Goal: Information Seeking & Learning: Learn about a topic

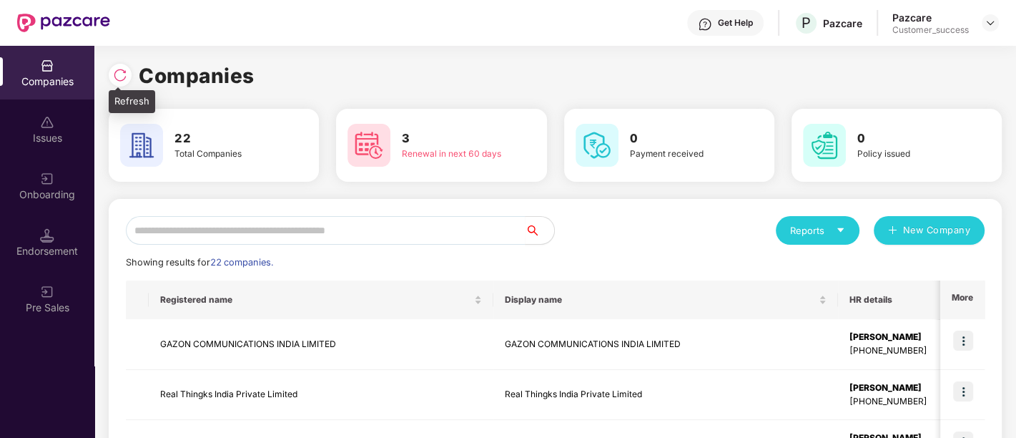
click at [116, 82] on div at bounding box center [120, 75] width 23 height 23
click at [443, 77] on div "Companies" at bounding box center [555, 75] width 893 height 31
click at [408, 225] on input "text" at bounding box center [326, 230] width 400 height 29
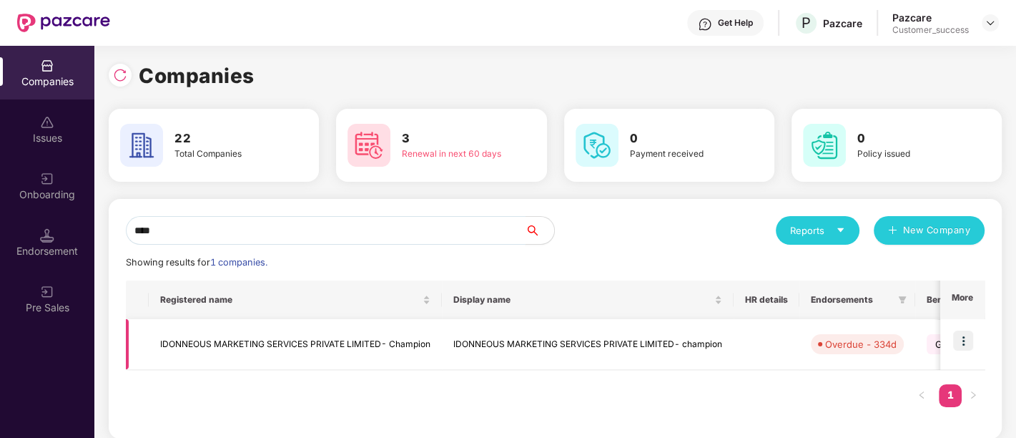
type input "****"
click at [315, 344] on td "IDONNEOUS MARKETING SERVICES PRIVATE LIMITED- Champion" at bounding box center [295, 344] width 293 height 51
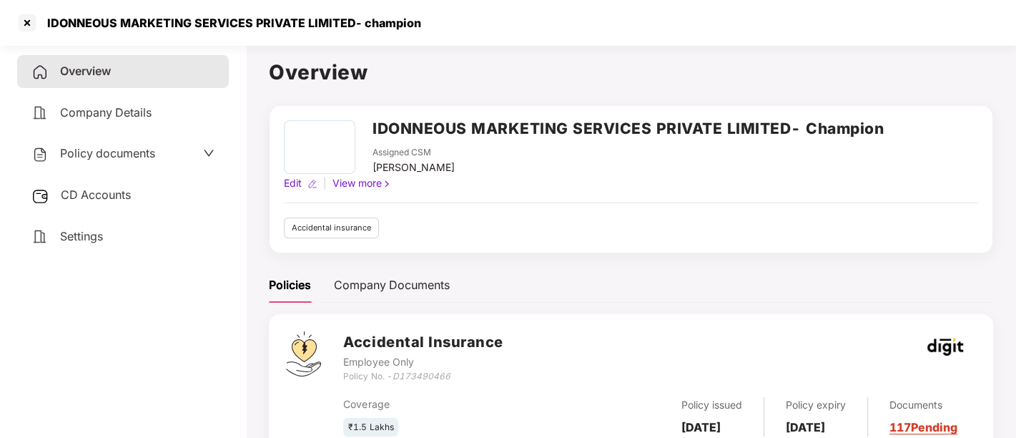
click at [584, 127] on h2 "IDONNEOUS MARKETING SERVICES PRIVATE LIMITED- Champion" at bounding box center [628, 129] width 511 height 24
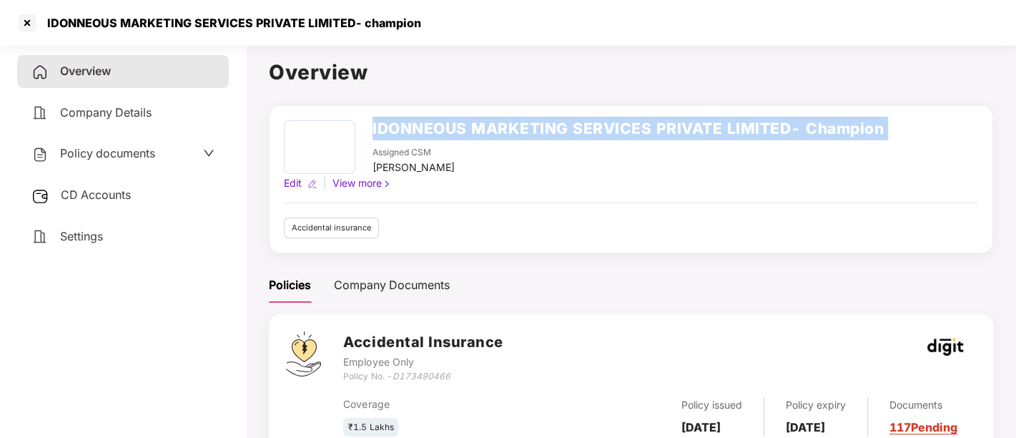
click at [584, 127] on h2 "IDONNEOUS MARKETING SERVICES PRIVATE LIMITED- Champion" at bounding box center [628, 129] width 511 height 24
copy h2 "IDONNEOUS MARKETING SERVICES PRIVATE LIMITED- Champion"
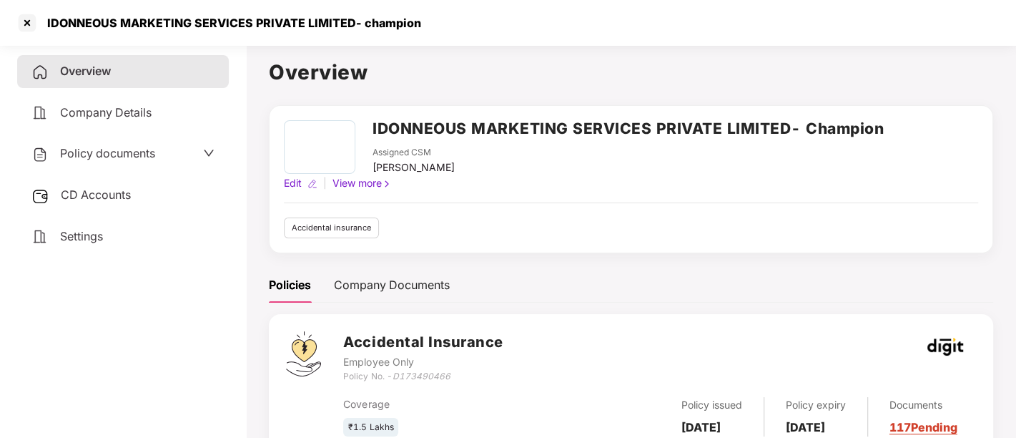
click at [493, 164] on div "Assigned CSM [PERSON_NAME]" at bounding box center [628, 160] width 511 height 29
click at [315, 167] on div at bounding box center [320, 147] width 72 height 54
click at [31, 28] on div at bounding box center [27, 22] width 23 height 23
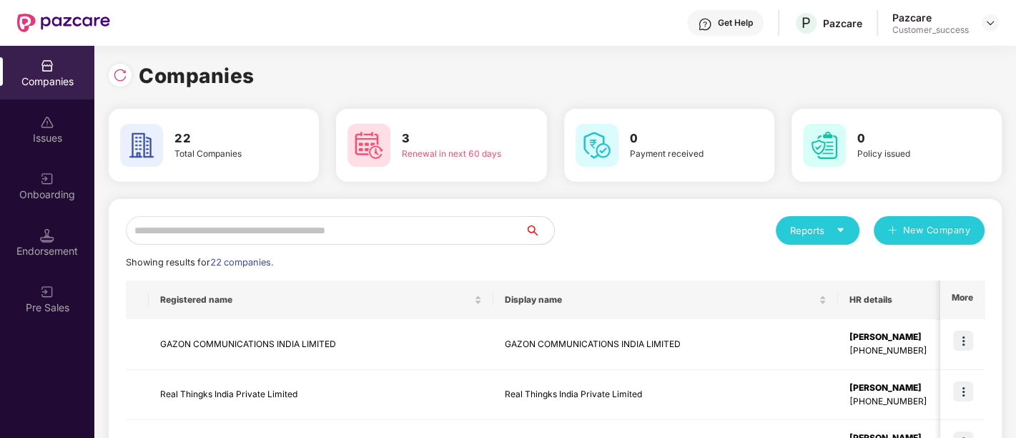
click at [224, 234] on input "text" at bounding box center [326, 230] width 400 height 29
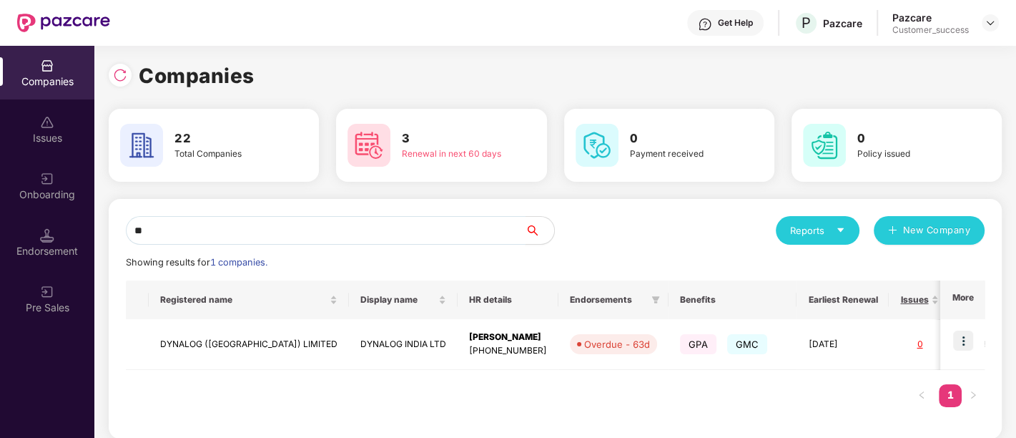
type input "*"
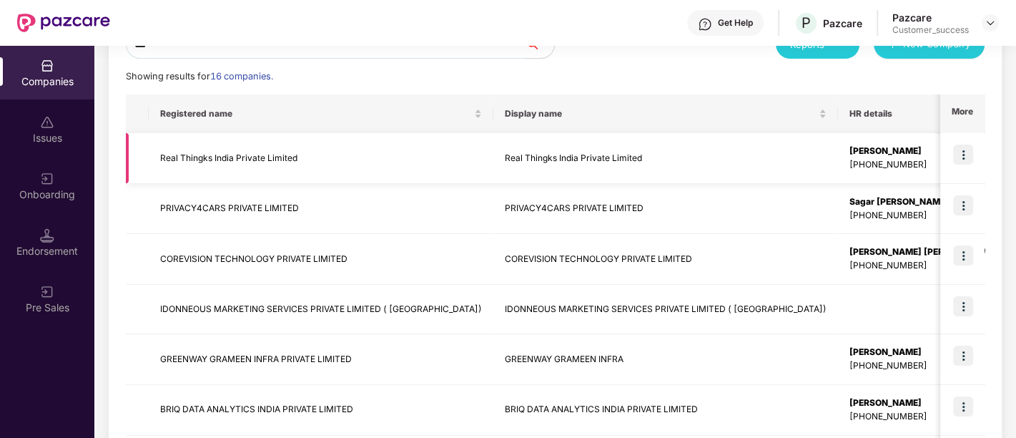
scroll to position [184, 0]
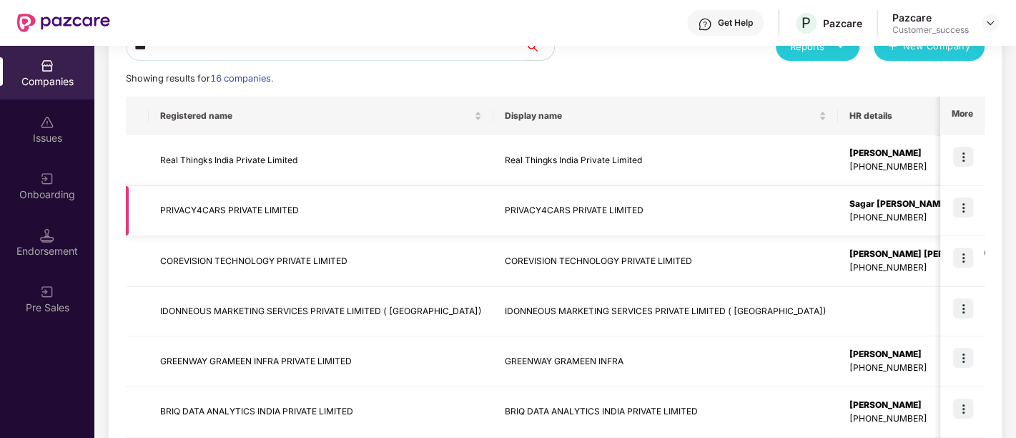
type input "***"
click at [373, 209] on td "PRIVACY4CARS PRIVATE LIMITED" at bounding box center [321, 211] width 345 height 51
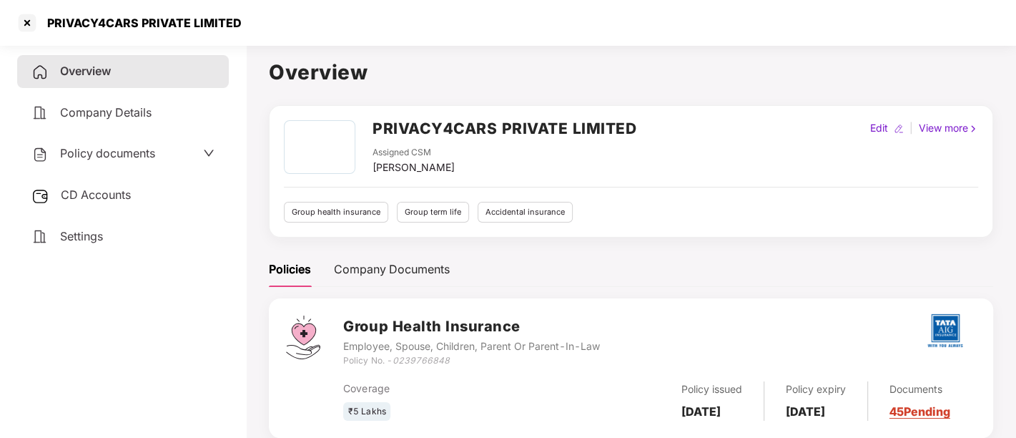
click at [89, 155] on span "Policy documents" at bounding box center [107, 153] width 95 height 14
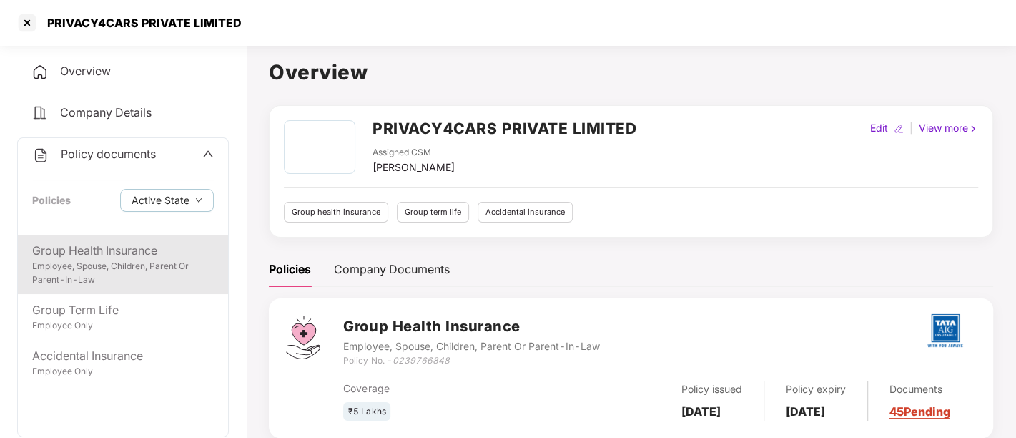
click at [92, 265] on div "Employee, Spouse, Children, Parent Or Parent-In-Law" at bounding box center [123, 273] width 182 height 27
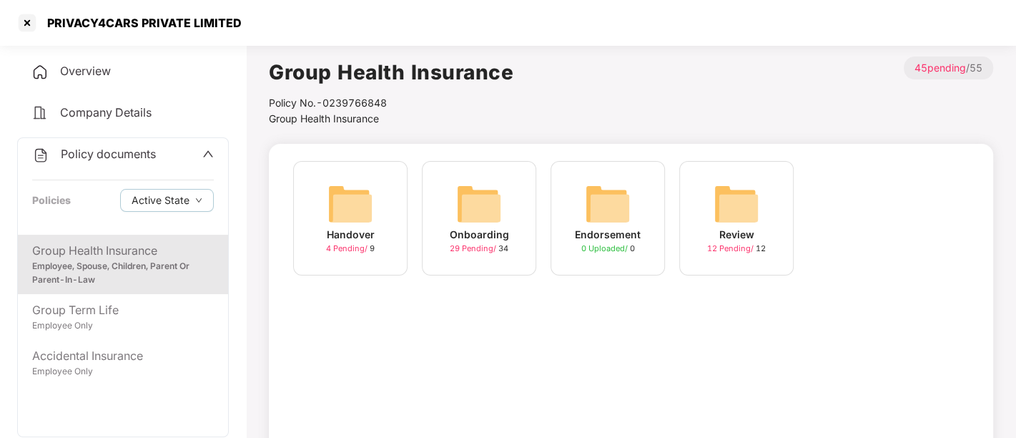
click at [494, 207] on img at bounding box center [479, 204] width 46 height 46
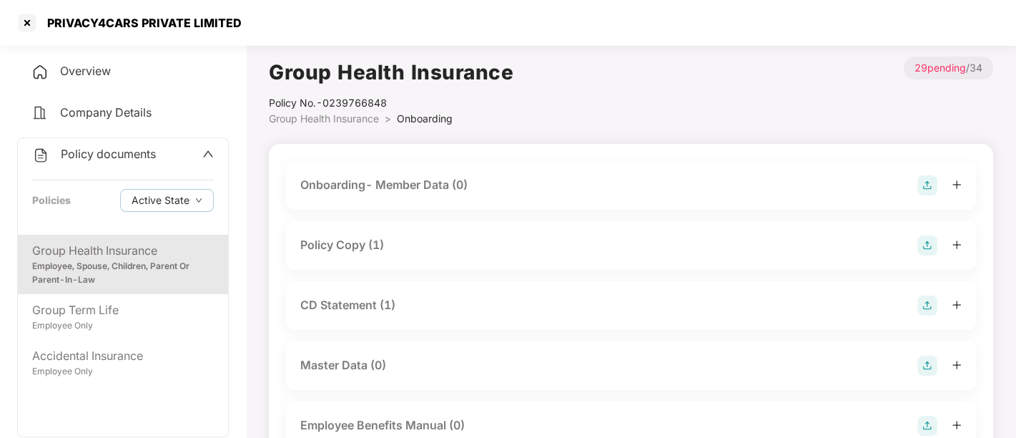
click at [496, 237] on div "Policy Copy (1)" at bounding box center [630, 245] width 661 height 20
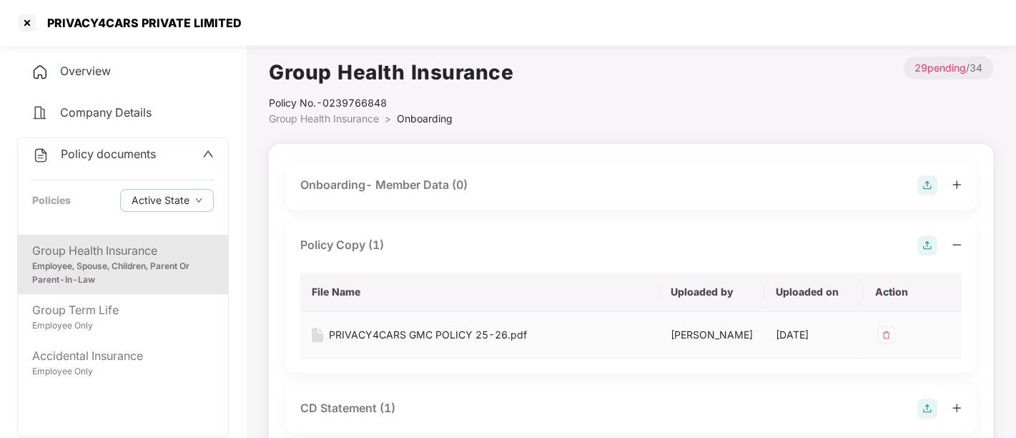
click at [340, 334] on div "PRIVACY4CARS GMC POLICY 25-26.pdf" at bounding box center [428, 335] width 198 height 16
click at [31, 24] on div at bounding box center [27, 22] width 23 height 23
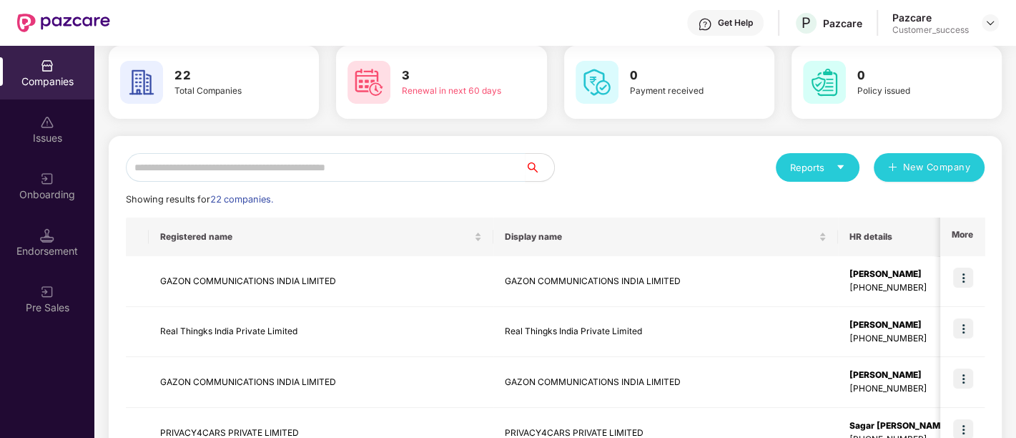
scroll to position [63, 0]
click at [317, 172] on input "text" at bounding box center [326, 167] width 400 height 29
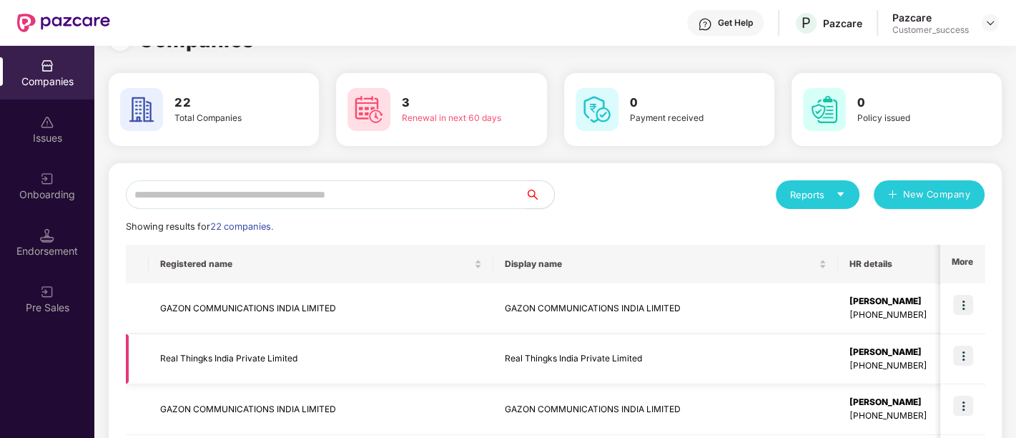
scroll to position [36, 0]
click at [588, 194] on div "Reports New Company" at bounding box center [771, 193] width 430 height 29
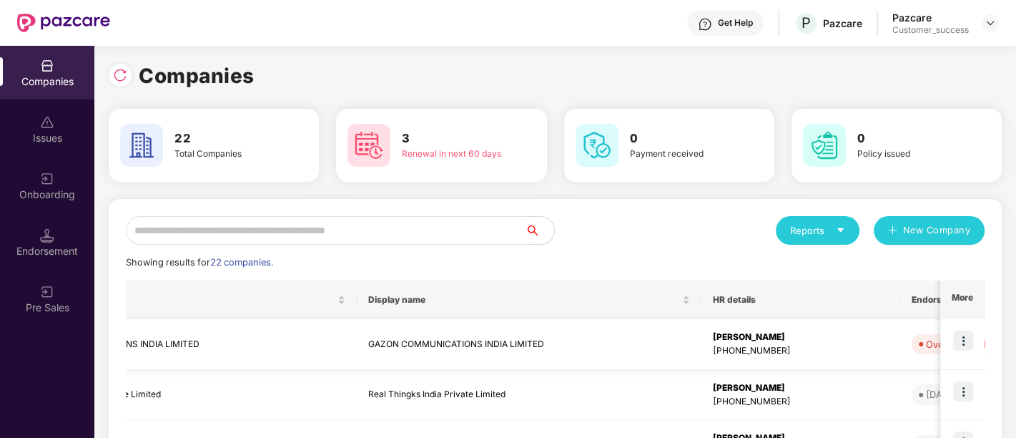
scroll to position [0, 0]
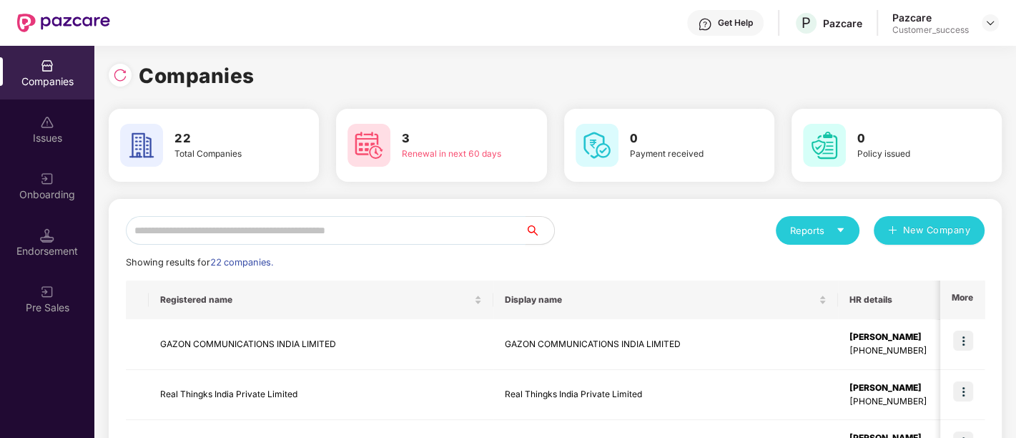
click at [247, 240] on input "text" at bounding box center [326, 230] width 400 height 29
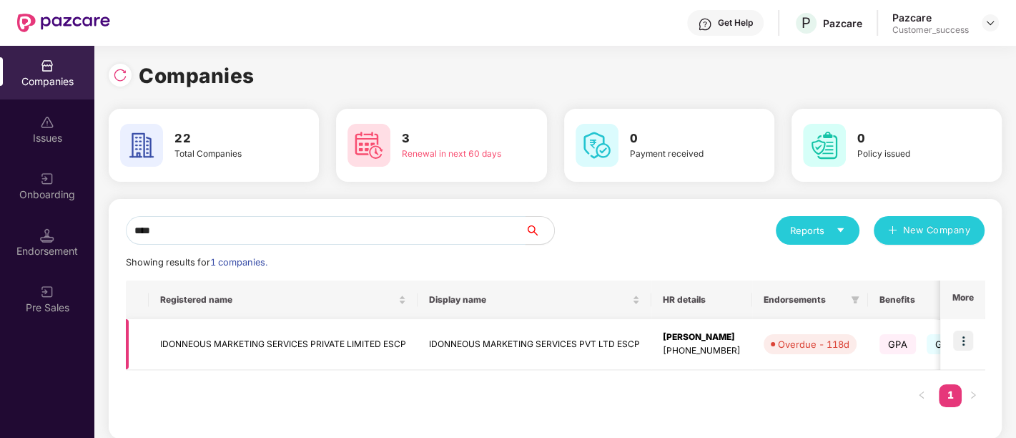
type input "****"
click at [326, 345] on td "IDONNEOUS MARKETING SERVICES PRIVATE LIMITED ESCP" at bounding box center [283, 344] width 269 height 51
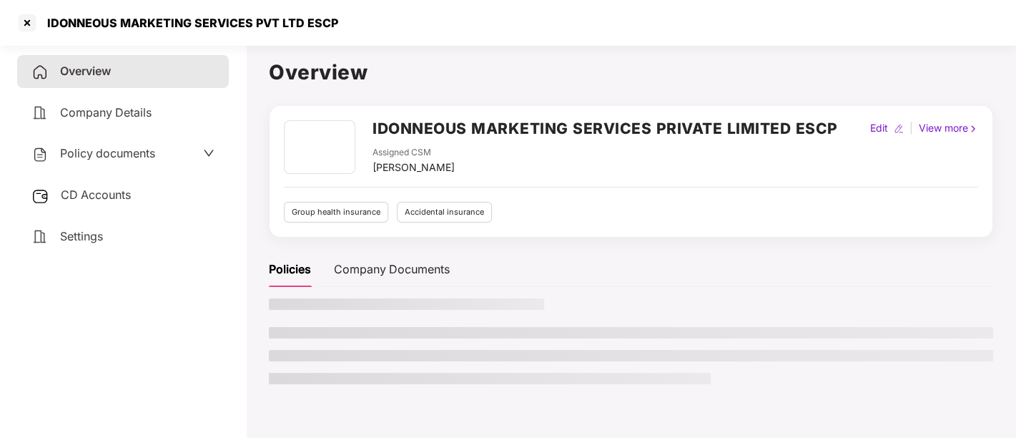
click at [82, 144] on div "Policy documents" at bounding box center [93, 153] width 124 height 19
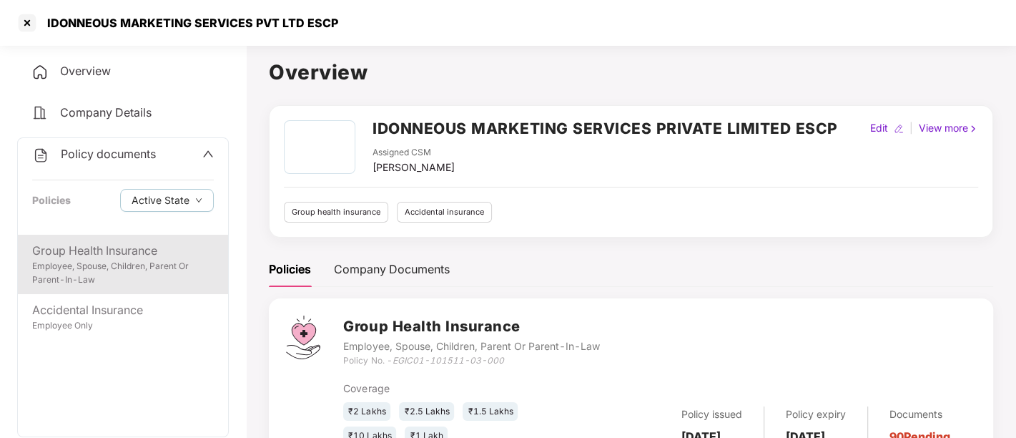
click at [112, 250] on div "Group Health Insurance" at bounding box center [123, 251] width 182 height 18
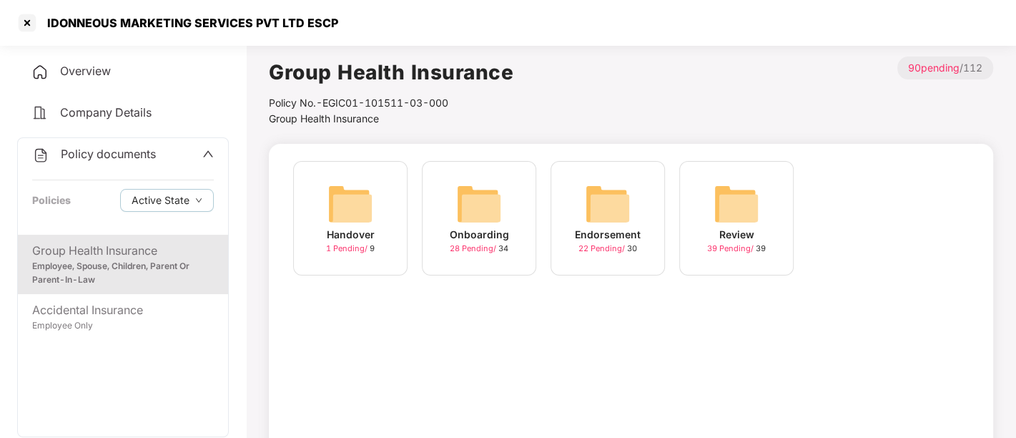
click at [607, 217] on img at bounding box center [608, 204] width 46 height 46
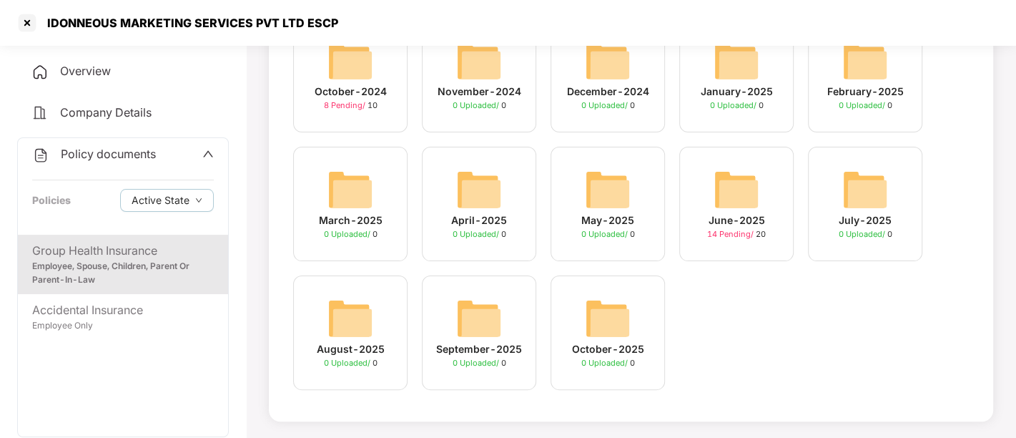
scroll to position [142, 0]
click at [731, 177] on img at bounding box center [737, 190] width 46 height 46
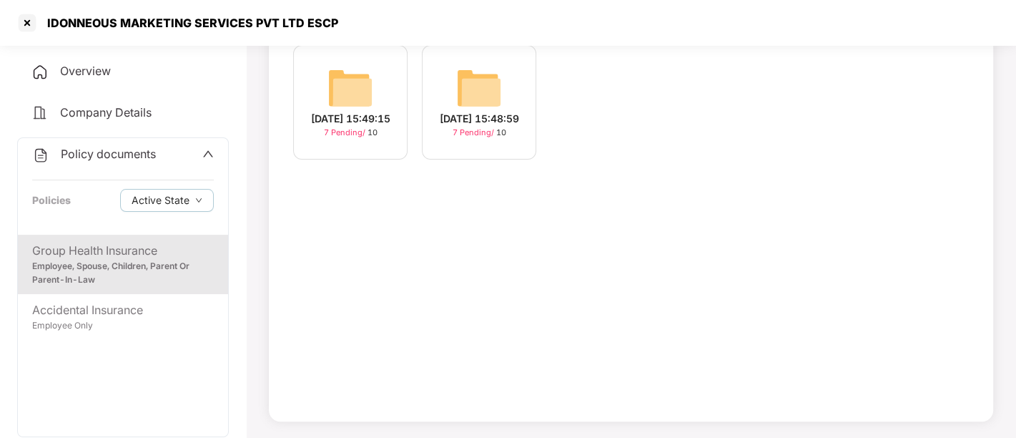
click at [111, 246] on div "Group Health Insurance" at bounding box center [123, 251] width 182 height 18
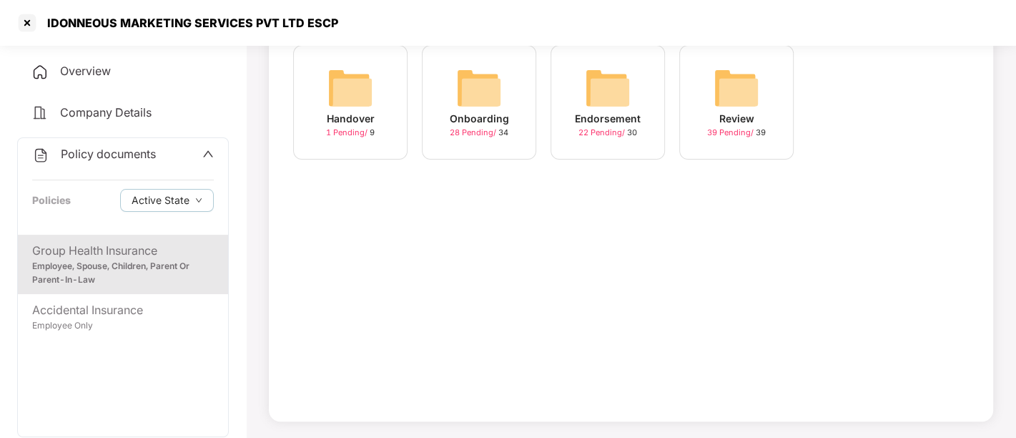
click at [494, 95] on img at bounding box center [479, 88] width 46 height 46
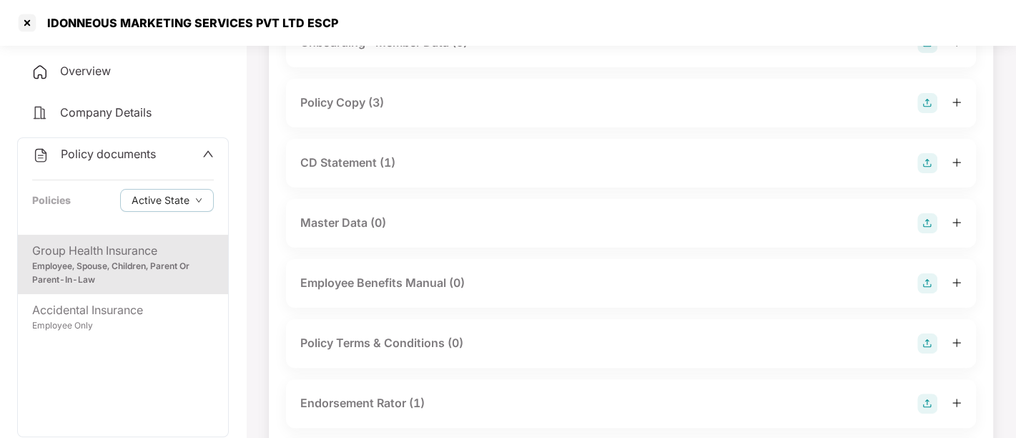
click at [384, 98] on div "Policy Copy (3)" at bounding box center [342, 103] width 84 height 18
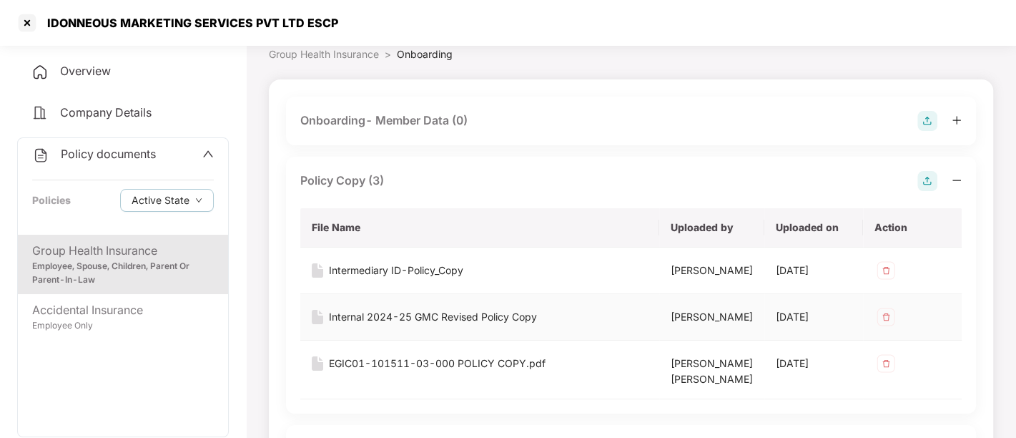
scroll to position [0, 0]
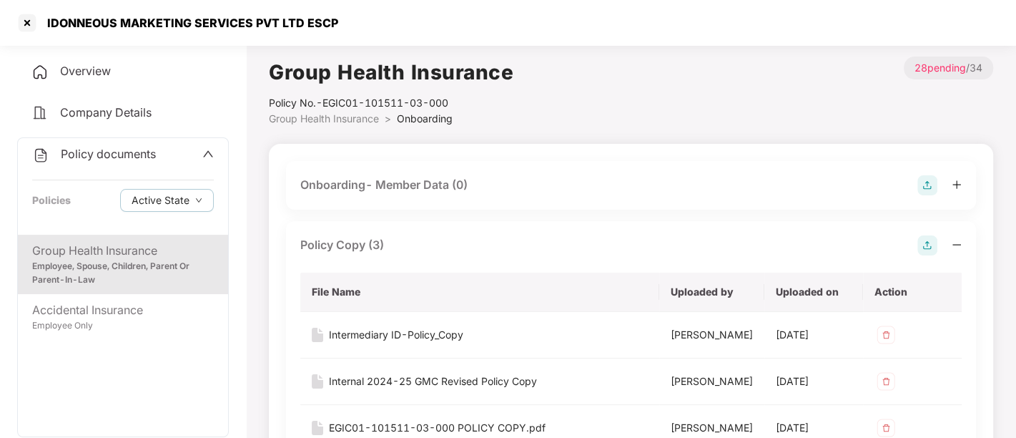
click at [110, 260] on div "Employee, Spouse, Children, Parent Or Parent-In-Law" at bounding box center [123, 273] width 182 height 27
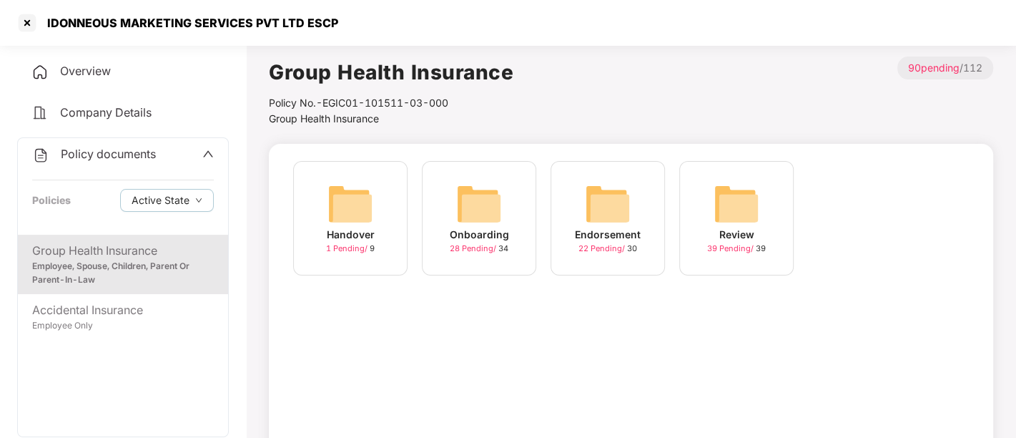
click at [204, 152] on icon "up" at bounding box center [207, 153] width 11 height 11
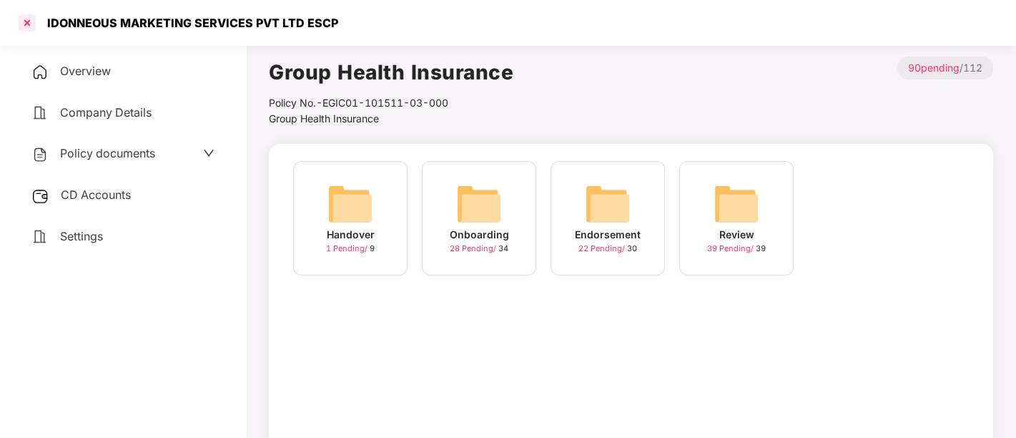
click at [24, 17] on div at bounding box center [27, 22] width 23 height 23
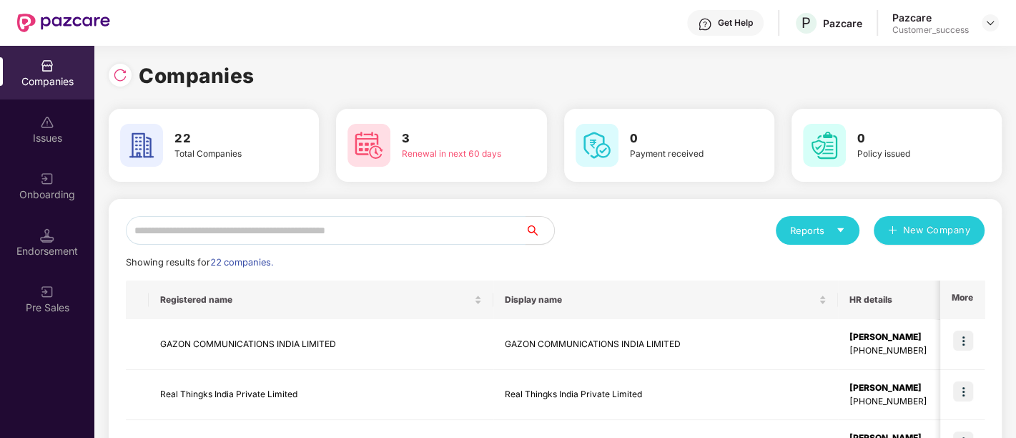
click at [252, 227] on input "text" at bounding box center [326, 230] width 400 height 29
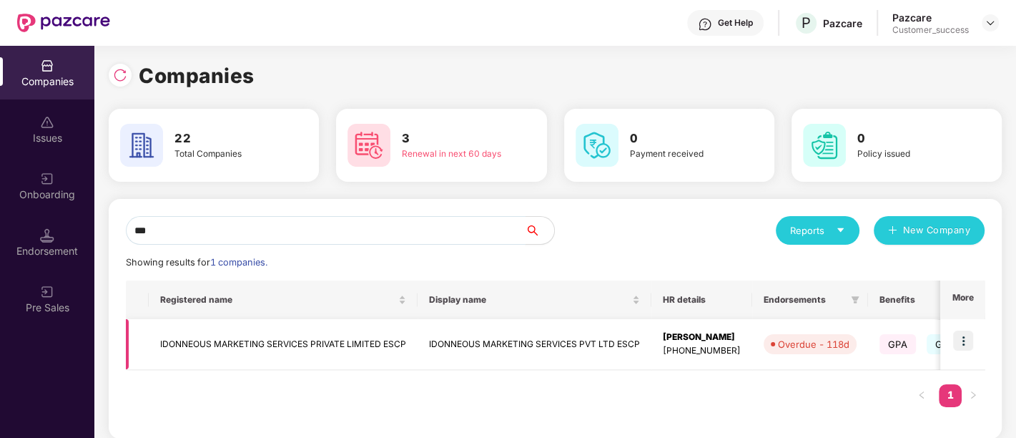
type input "***"
click at [960, 340] on img at bounding box center [963, 340] width 20 height 20
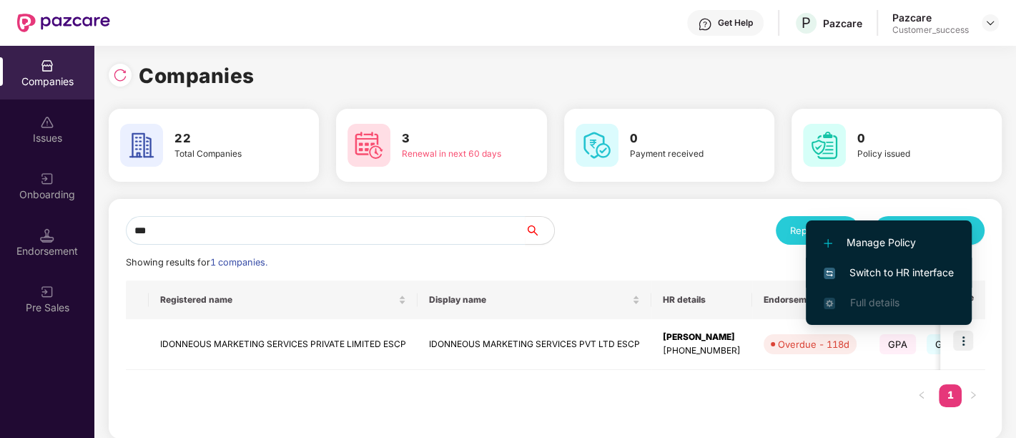
click at [878, 274] on span "Switch to HR interface" at bounding box center [889, 273] width 130 height 16
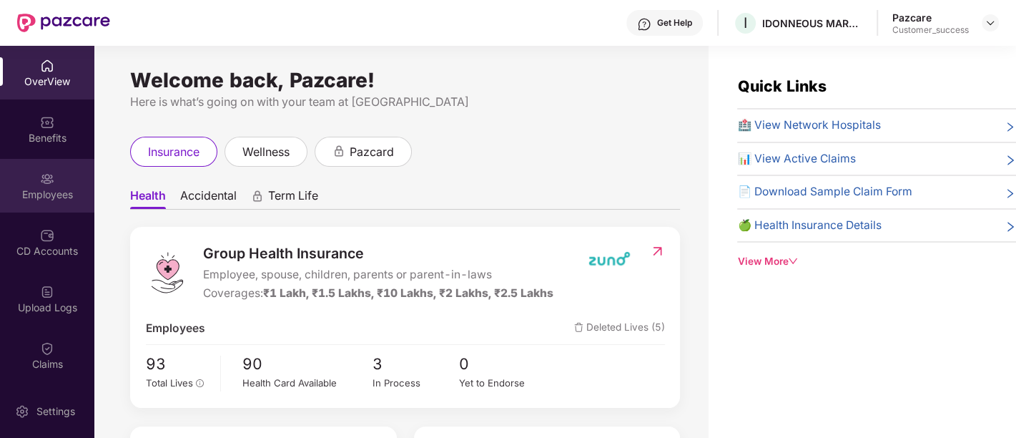
click at [60, 168] on div "Employees" at bounding box center [47, 186] width 94 height 54
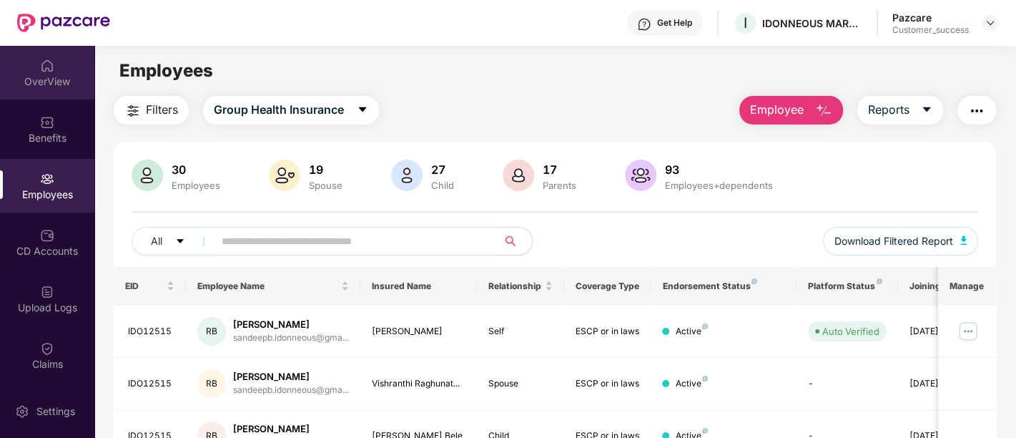
click at [39, 87] on div "OverView" at bounding box center [47, 81] width 94 height 14
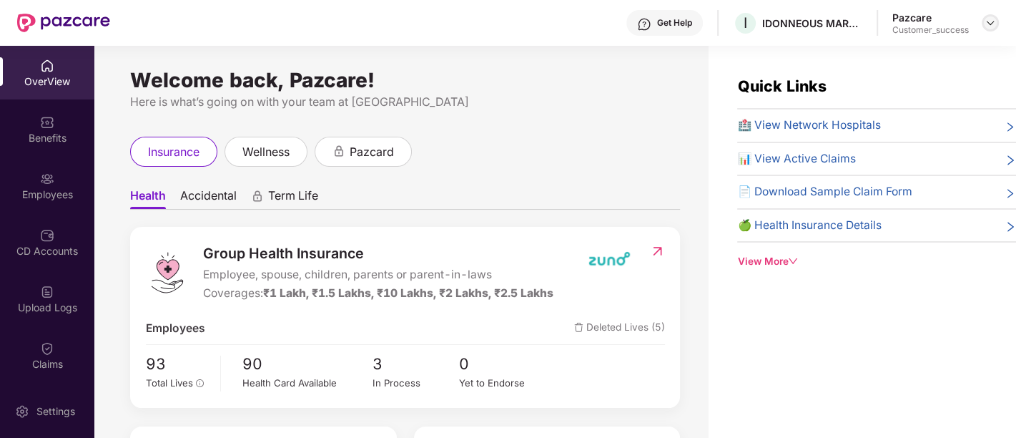
click at [982, 19] on div at bounding box center [990, 22] width 17 height 17
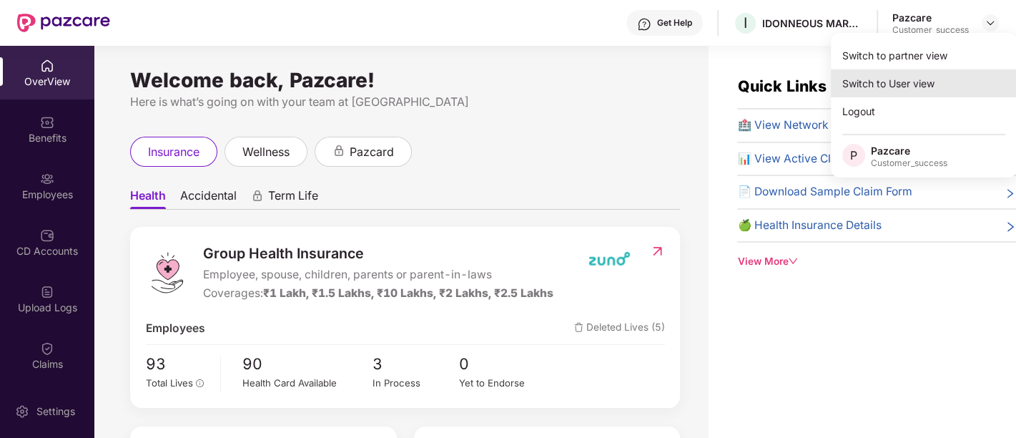
click at [907, 72] on div "Switch to User view" at bounding box center [924, 83] width 186 height 28
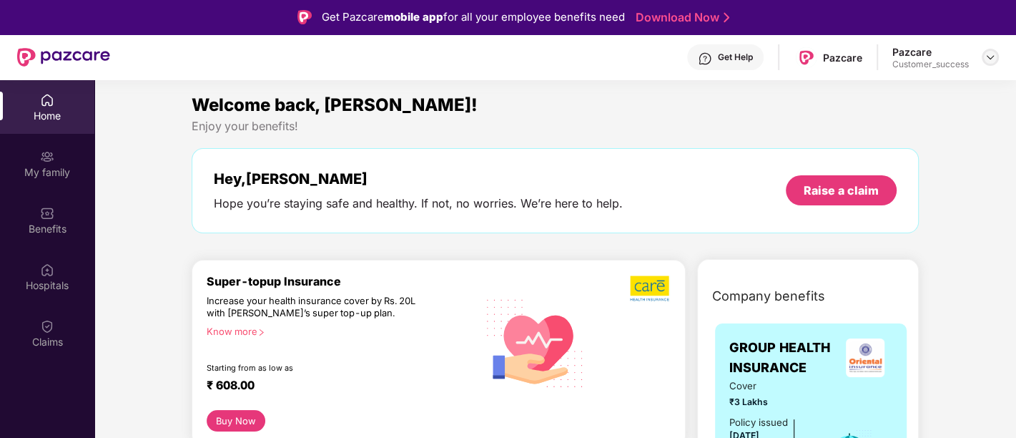
click at [991, 51] on img at bounding box center [990, 56] width 11 height 11
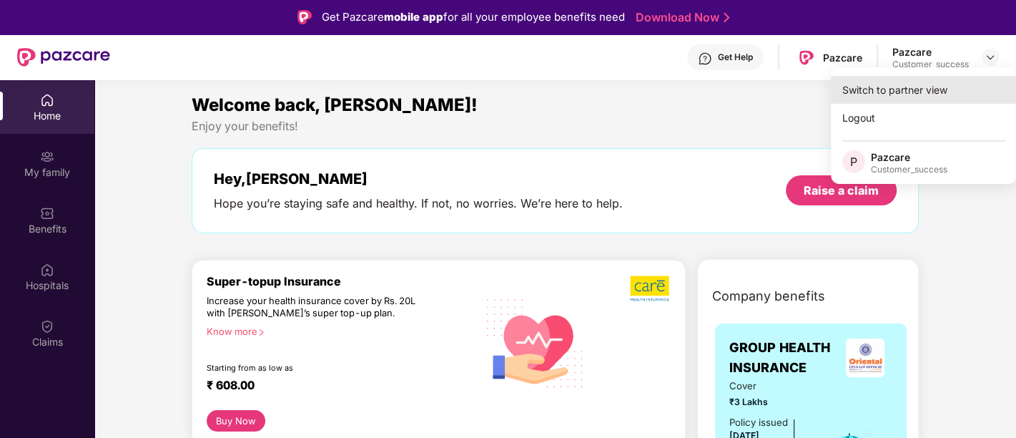
click at [934, 91] on div "Switch to partner view" at bounding box center [924, 90] width 186 height 28
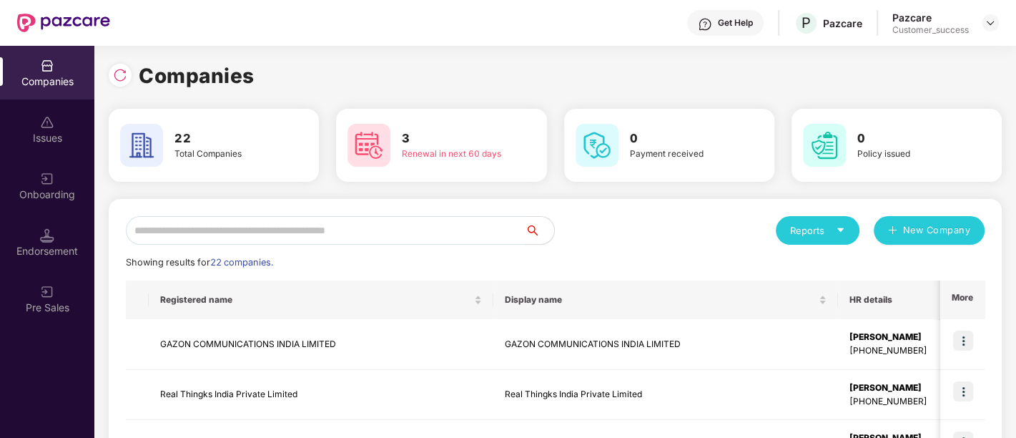
click at [202, 242] on input "text" at bounding box center [326, 230] width 400 height 29
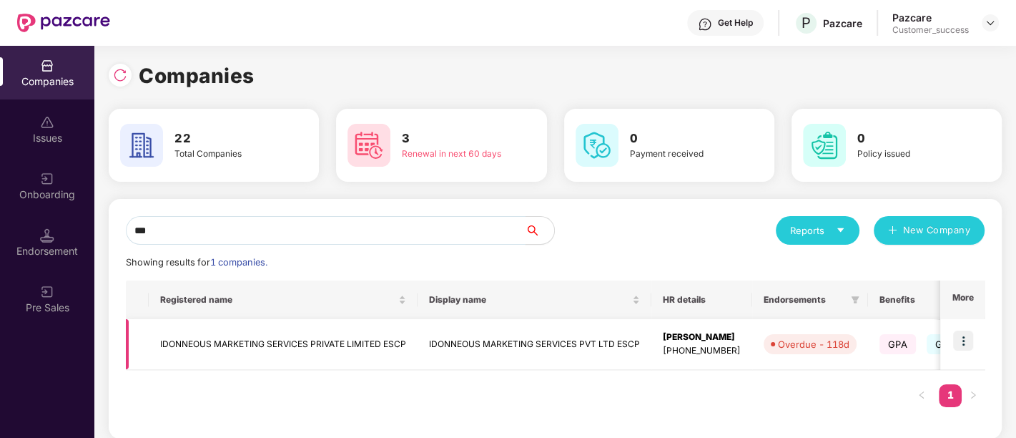
type input "***"
click at [261, 343] on td "IDONNEOUS MARKETING SERVICES PRIVATE LIMITED ESCP" at bounding box center [283, 344] width 269 height 51
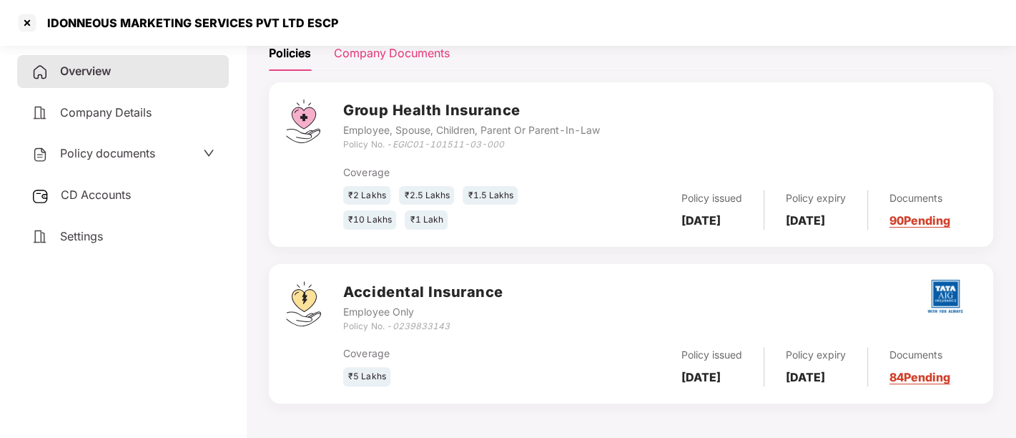
scroll to position [217, 0]
click at [584, 166] on div "Coverage ₹2 Lakhs ₹2.5 Lakhs ₹1.5 Lakhs ₹10 Lakhs ₹1 Lakh Policy issued [DATE] …" at bounding box center [659, 191] width 633 height 79
click at [502, 157] on div "Coverage ₹2 Lakhs ₹2.5 Lakhs ₹1.5 Lakhs ₹10 Lakhs ₹1 Lakh Policy issued [DATE] …" at bounding box center [659, 191] width 633 height 79
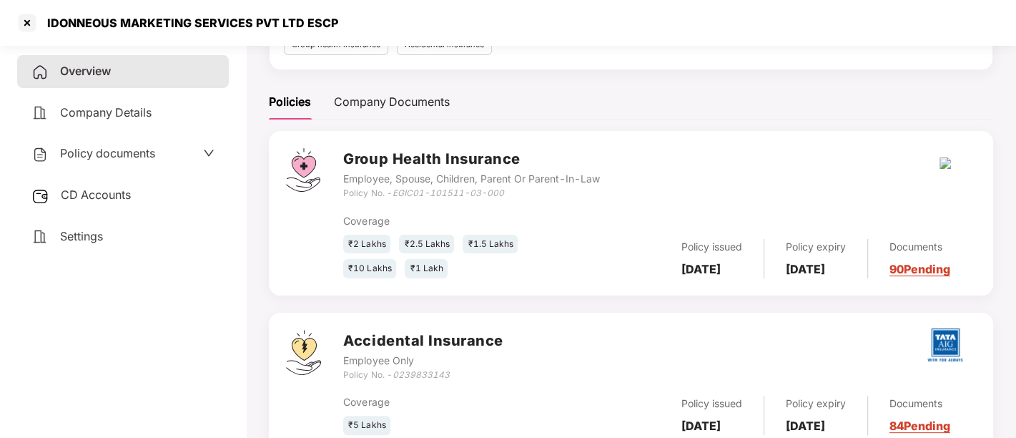
scroll to position [144, 0]
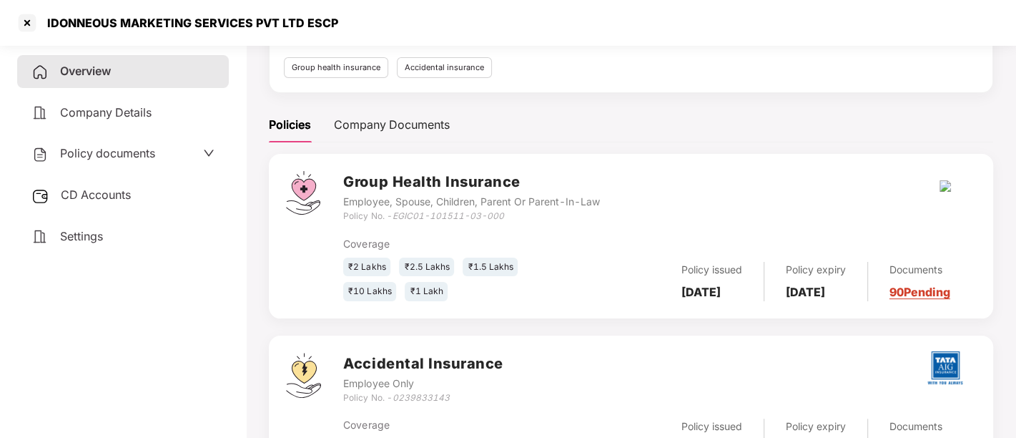
click at [153, 116] on div "Company Details" at bounding box center [123, 113] width 212 height 33
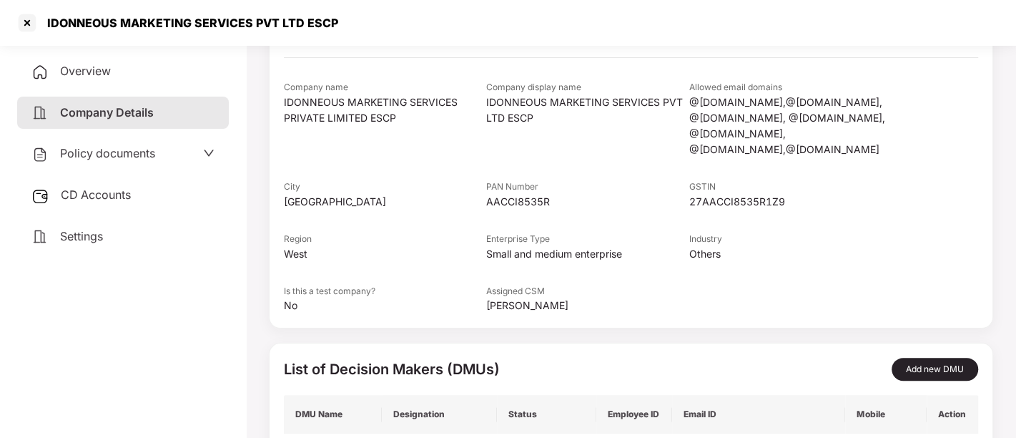
scroll to position [0, 0]
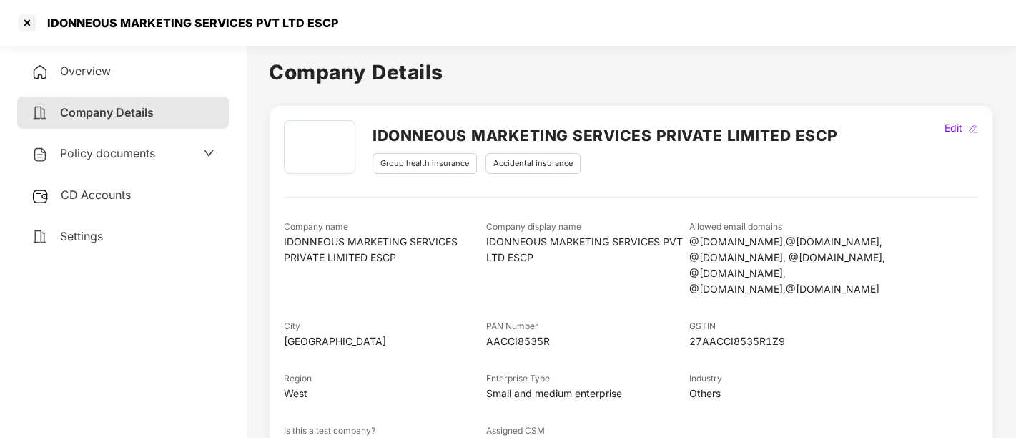
click at [147, 189] on div "CD Accounts" at bounding box center [123, 195] width 212 height 33
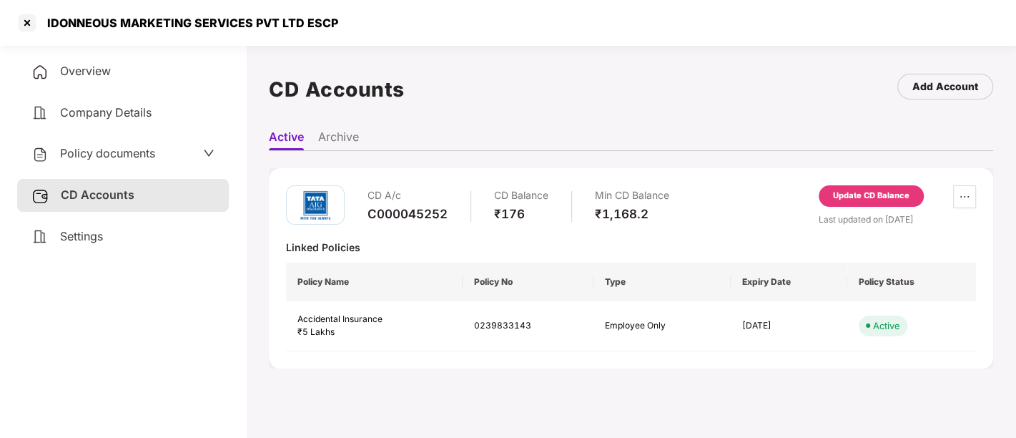
click at [119, 150] on span "Policy documents" at bounding box center [107, 153] width 95 height 14
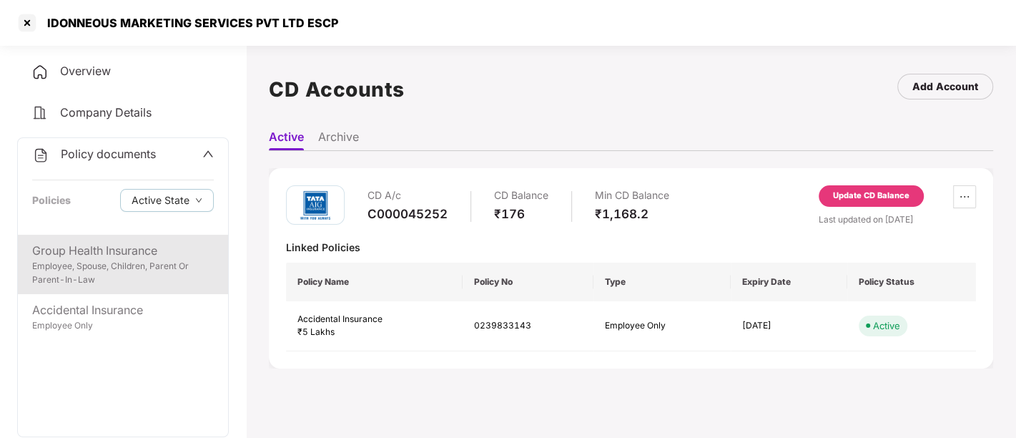
click at [92, 258] on div "Group Health Insurance" at bounding box center [123, 251] width 182 height 18
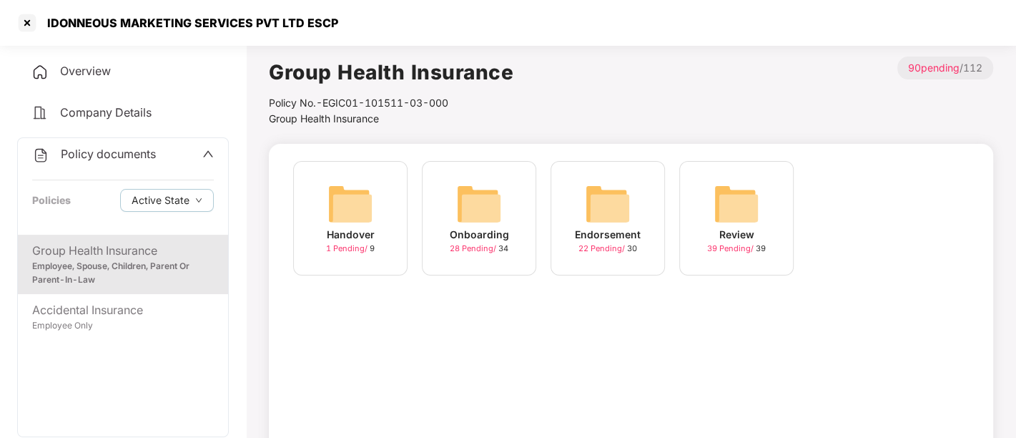
click at [99, 61] on div "Overview" at bounding box center [123, 71] width 212 height 33
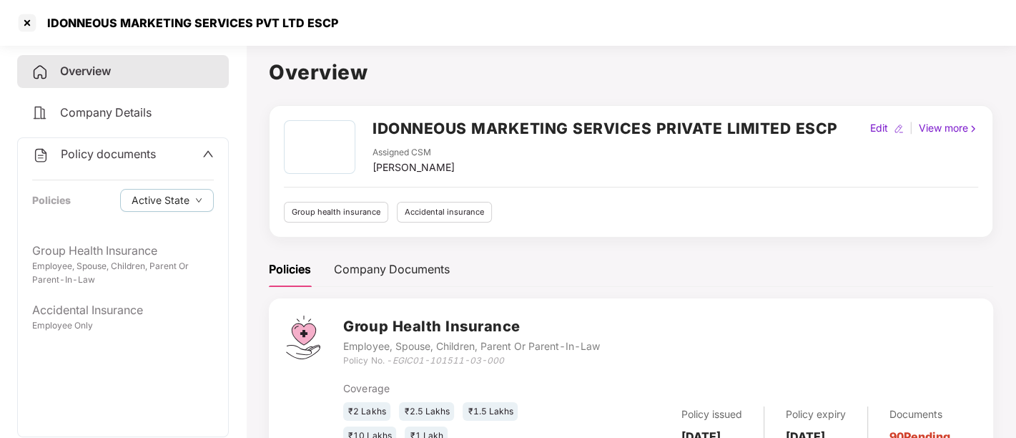
click at [426, 210] on div "Accidental insurance" at bounding box center [444, 212] width 95 height 21
click at [967, 124] on div "View more" at bounding box center [948, 128] width 65 height 16
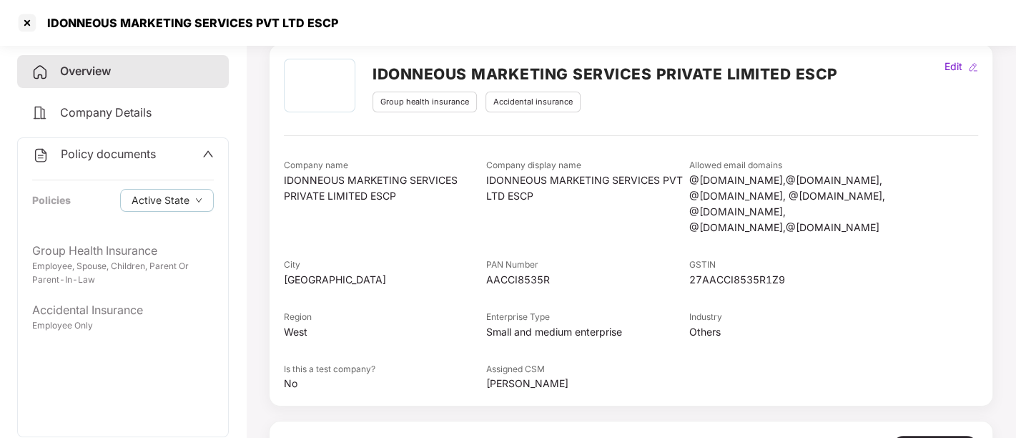
scroll to position [239, 0]
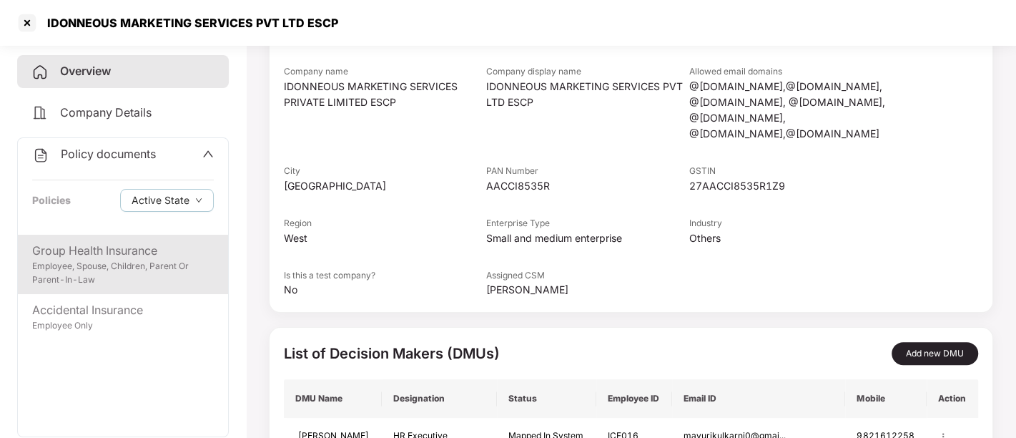
click at [85, 246] on div "Group Health Insurance" at bounding box center [123, 251] width 182 height 18
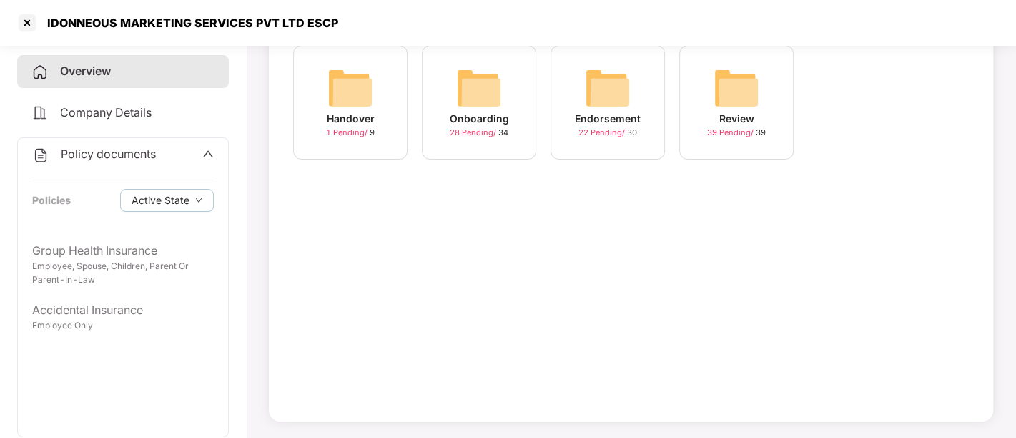
click at [475, 75] on img at bounding box center [479, 88] width 46 height 46
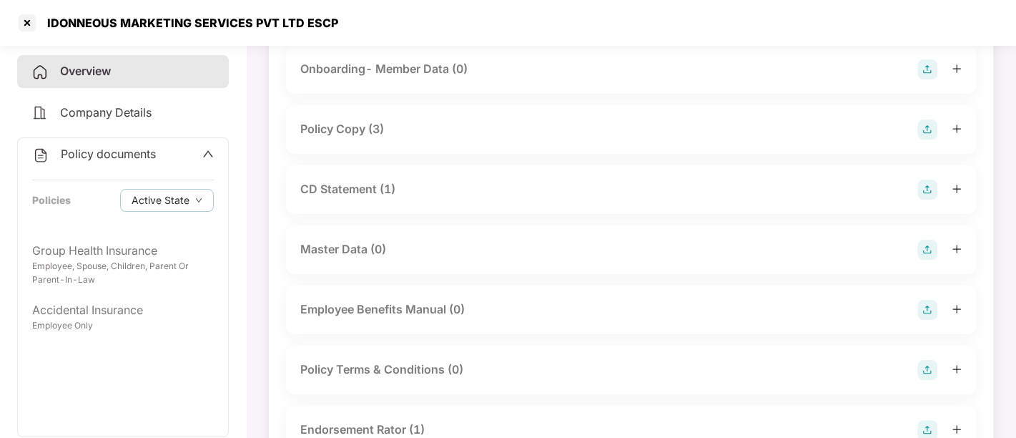
scroll to position [155, 0]
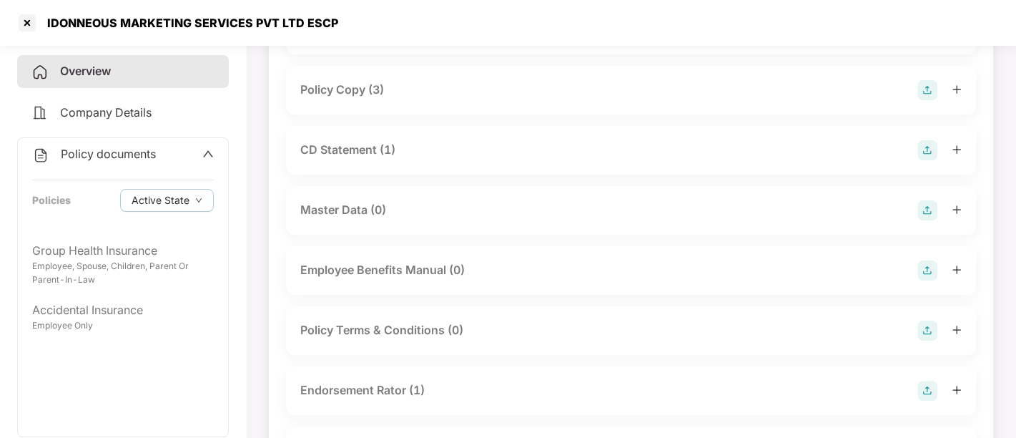
click at [364, 84] on div "Policy Copy (3)" at bounding box center [342, 90] width 84 height 18
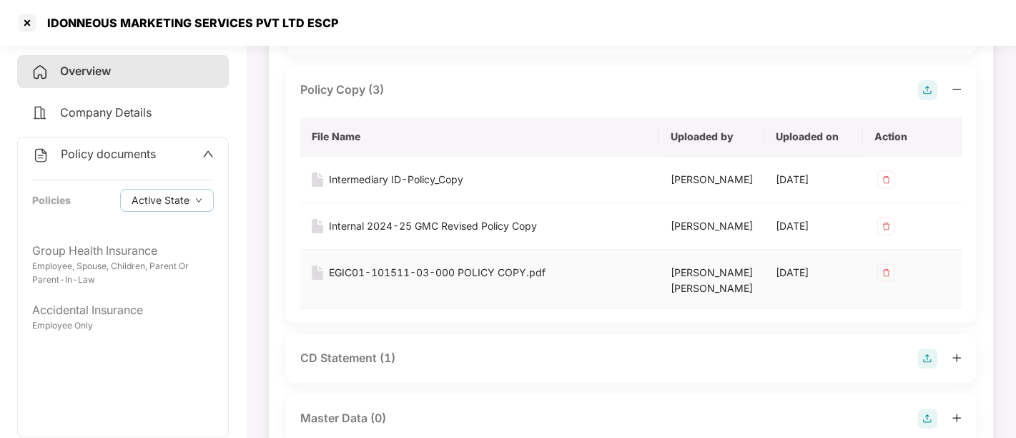
click at [345, 280] on div "EGIC01-101511-03-000 POLICY COPY.pdf" at bounding box center [437, 273] width 217 height 16
